Goal: Task Accomplishment & Management: Manage account settings

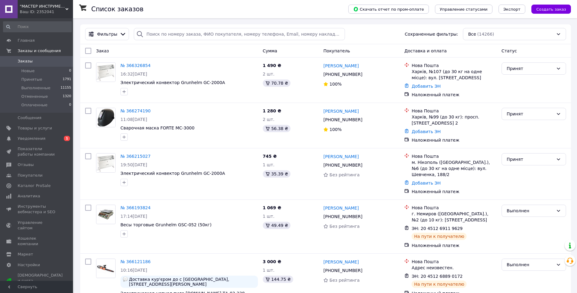
click at [52, 9] on div "Ваш ID: 2352041" at bounding box center [46, 11] width 53 height 5
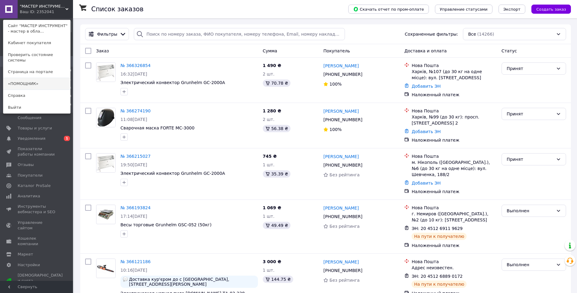
click at [39, 79] on link "«ПОМОЩНИК»" at bounding box center [36, 84] width 67 height 12
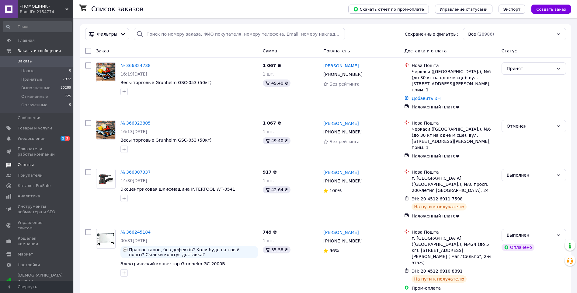
click at [28, 165] on span "Отзывы" at bounding box center [26, 164] width 16 height 5
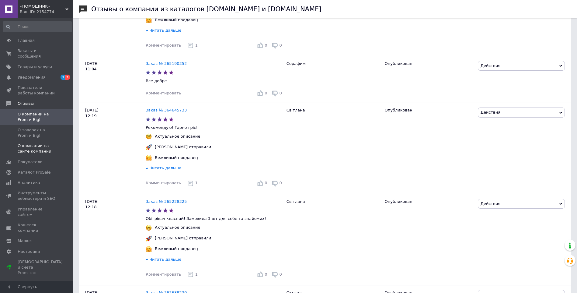
scroll to position [578, 0]
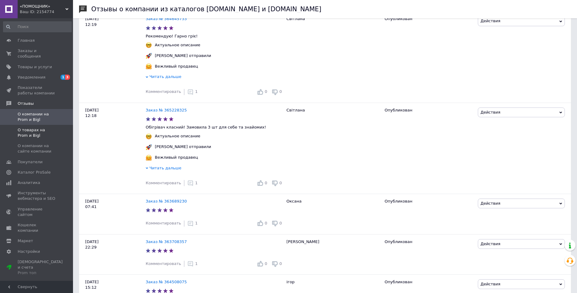
click at [38, 127] on span "О товарах на Prom и Bigl" at bounding box center [37, 132] width 39 height 11
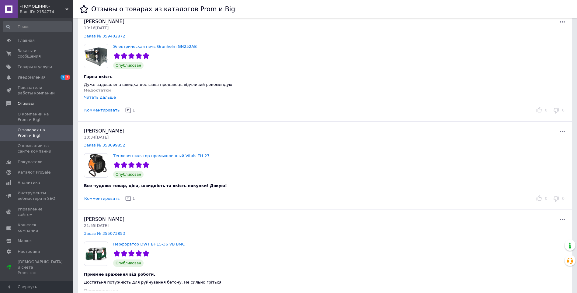
scroll to position [1668, 0]
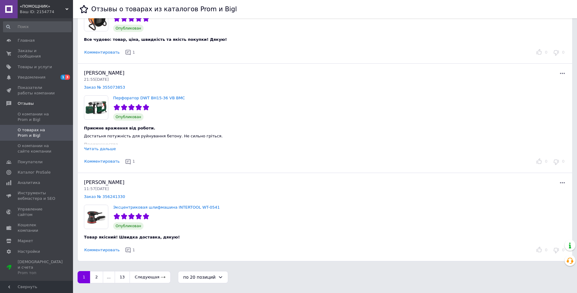
click at [43, 10] on div "Ваш ID: 2154774" at bounding box center [46, 11] width 53 height 5
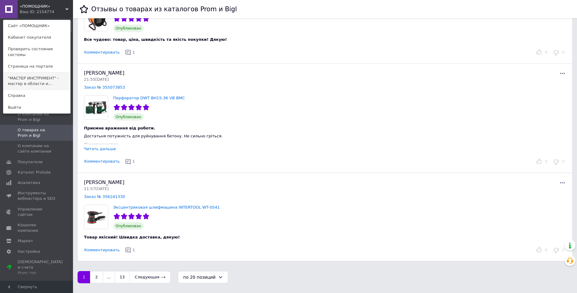
click at [45, 73] on link ""МАСТЕР ИНСТРУМЕНТ" - мастер в области и..." at bounding box center [36, 80] width 67 height 17
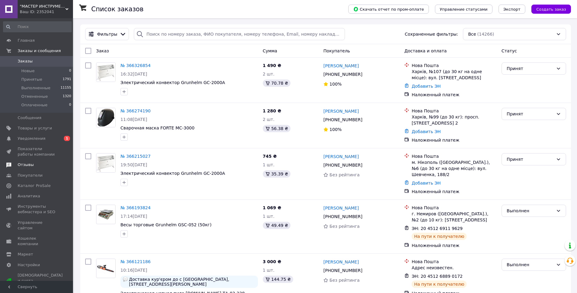
click at [24, 163] on span "Отзывы" at bounding box center [26, 164] width 16 height 5
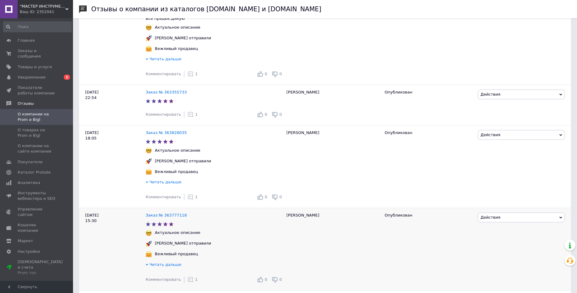
scroll to position [1437, 0]
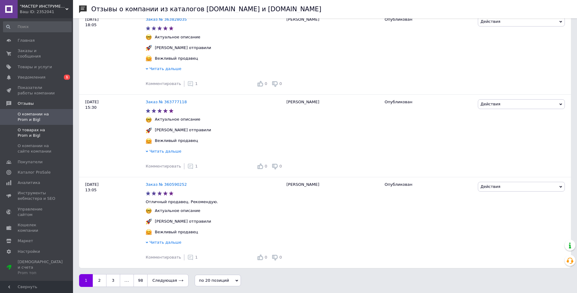
click at [37, 127] on span "О товарах на Prom и Bigl" at bounding box center [37, 132] width 39 height 11
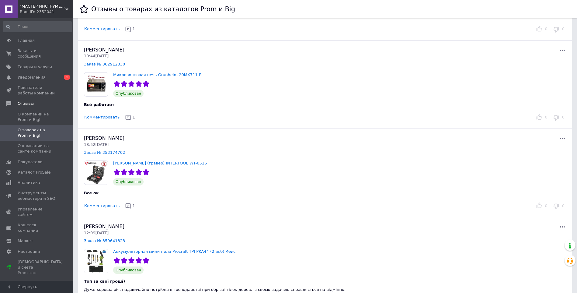
scroll to position [1065, 0]
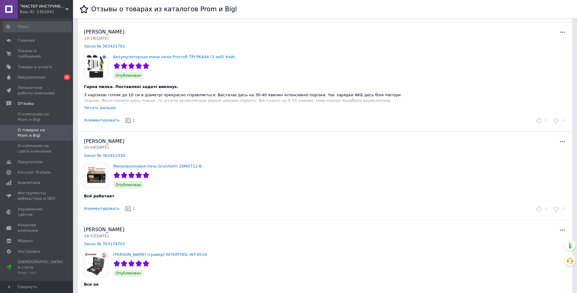
click at [107, 109] on div "Читать дальше" at bounding box center [100, 107] width 32 height 5
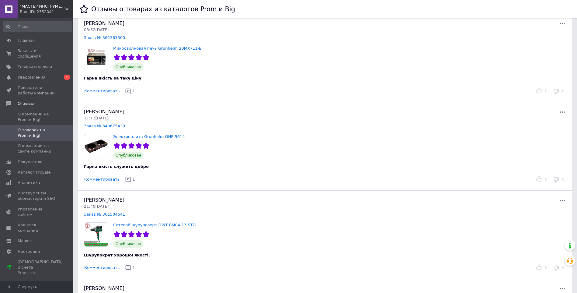
scroll to position [1719, 0]
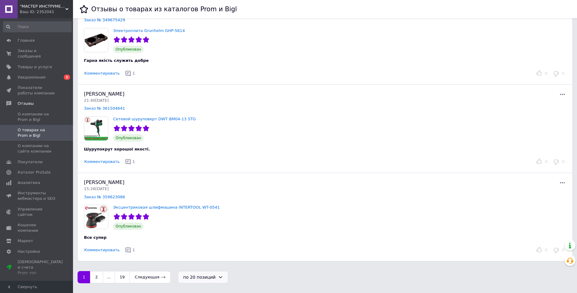
click at [194, 273] on div "по 20 позиций" at bounding box center [203, 277] width 50 height 12
click at [195, 262] on li "по 100 позиций" at bounding box center [196, 263] width 46 height 11
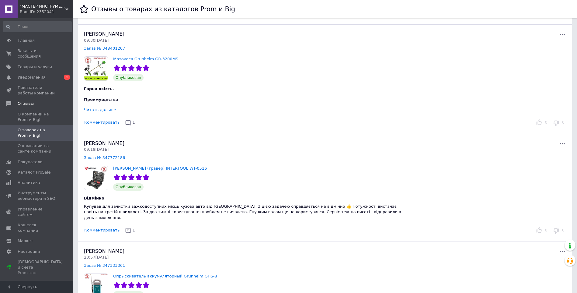
scroll to position [6513, 0]
